Goal: Navigation & Orientation: Find specific page/section

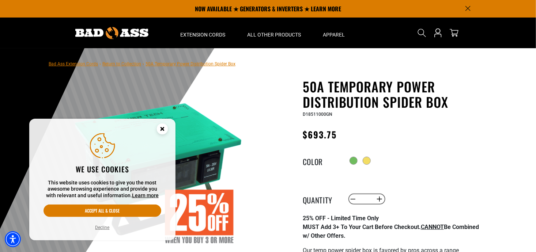
click at [100, 230] on button "Decline" at bounding box center [102, 227] width 19 height 7
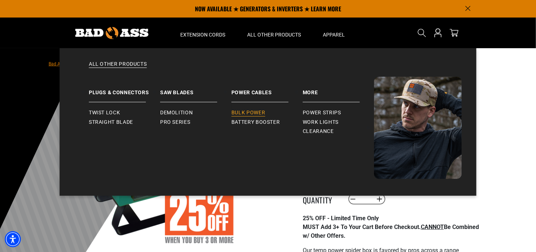
click at [239, 112] on span "Bulk Power" at bounding box center [248, 113] width 34 height 7
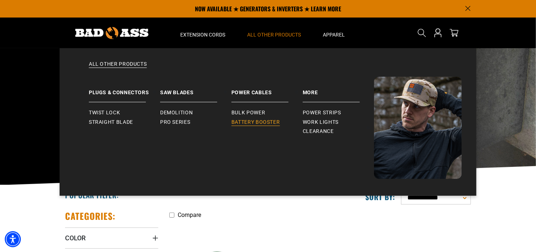
click at [259, 119] on link "Battery Booster" at bounding box center [266, 122] width 71 height 9
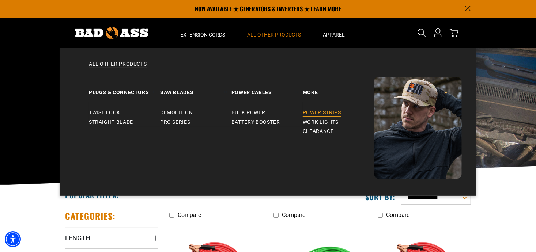
click at [315, 114] on span "Power Strips" at bounding box center [321, 113] width 38 height 7
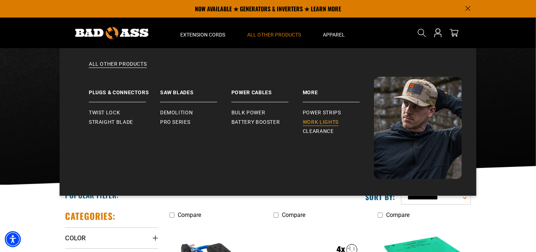
click at [316, 122] on span "Work Lights" at bounding box center [320, 122] width 36 height 7
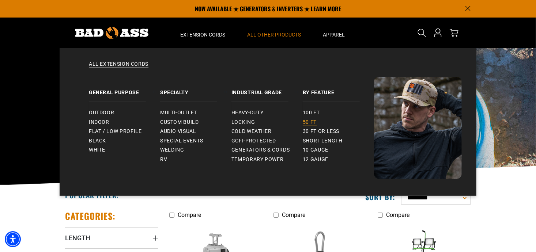
click at [310, 121] on span "50 ft" at bounding box center [309, 122] width 14 height 7
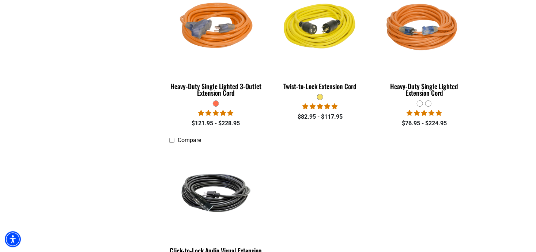
scroll to position [1311, 0]
